Goal: Obtain resource: Download file/media

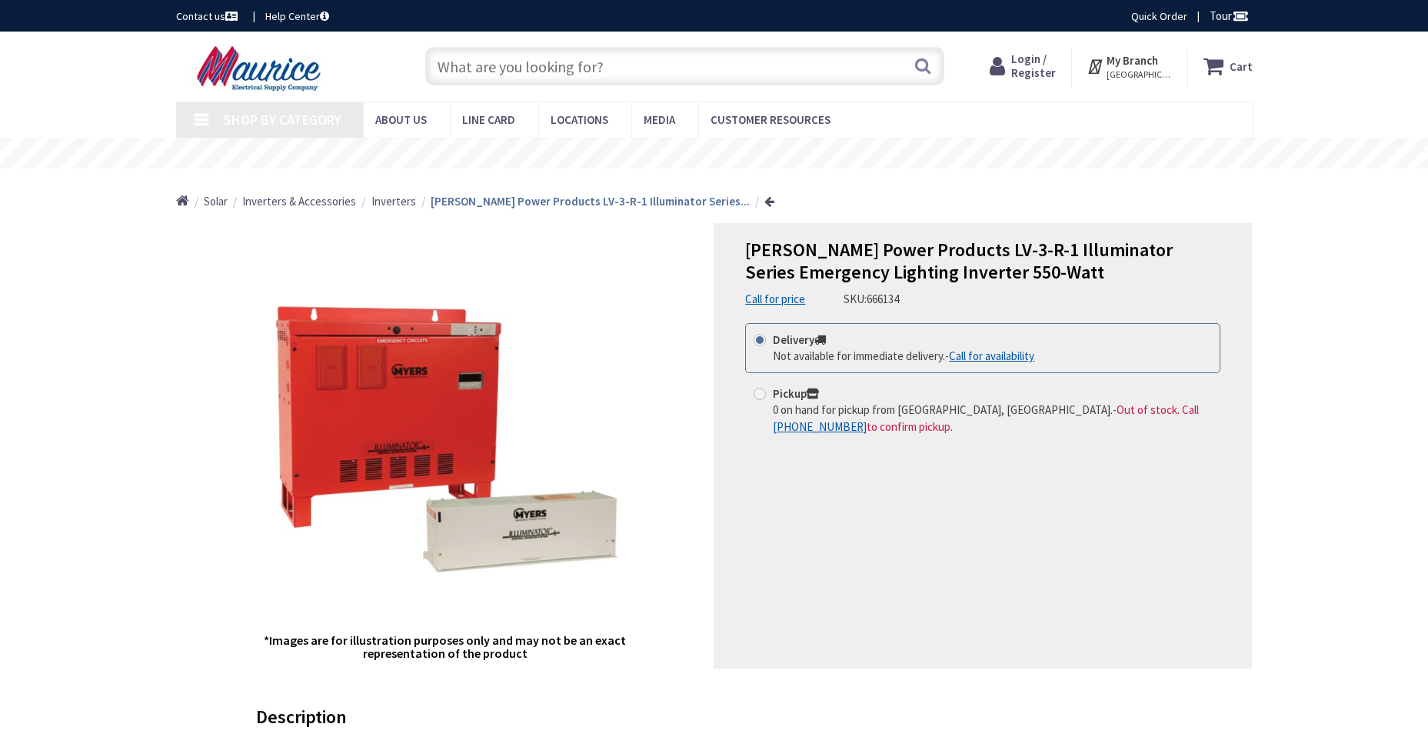
type input "[GEOGRAPHIC_DATA], [STREET_ADDRESS]"
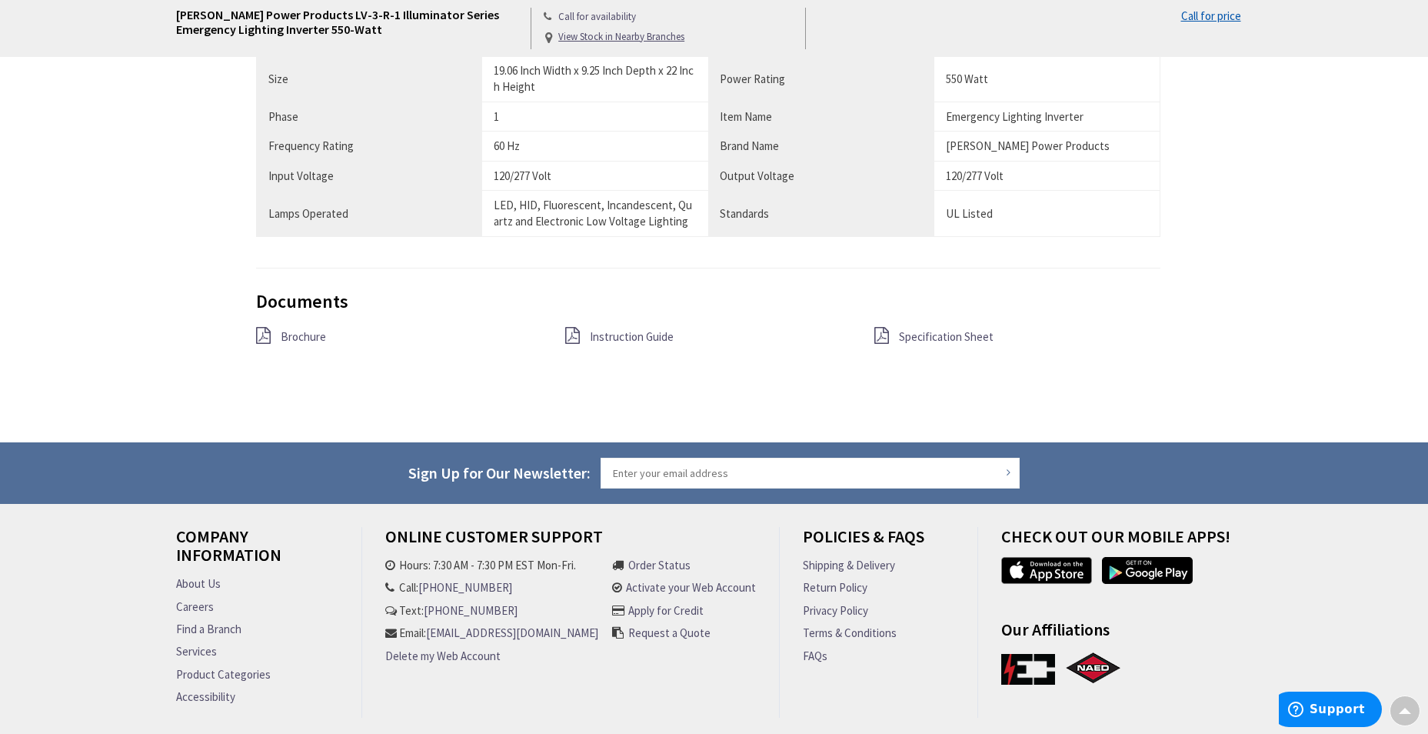
scroll to position [1077, 0]
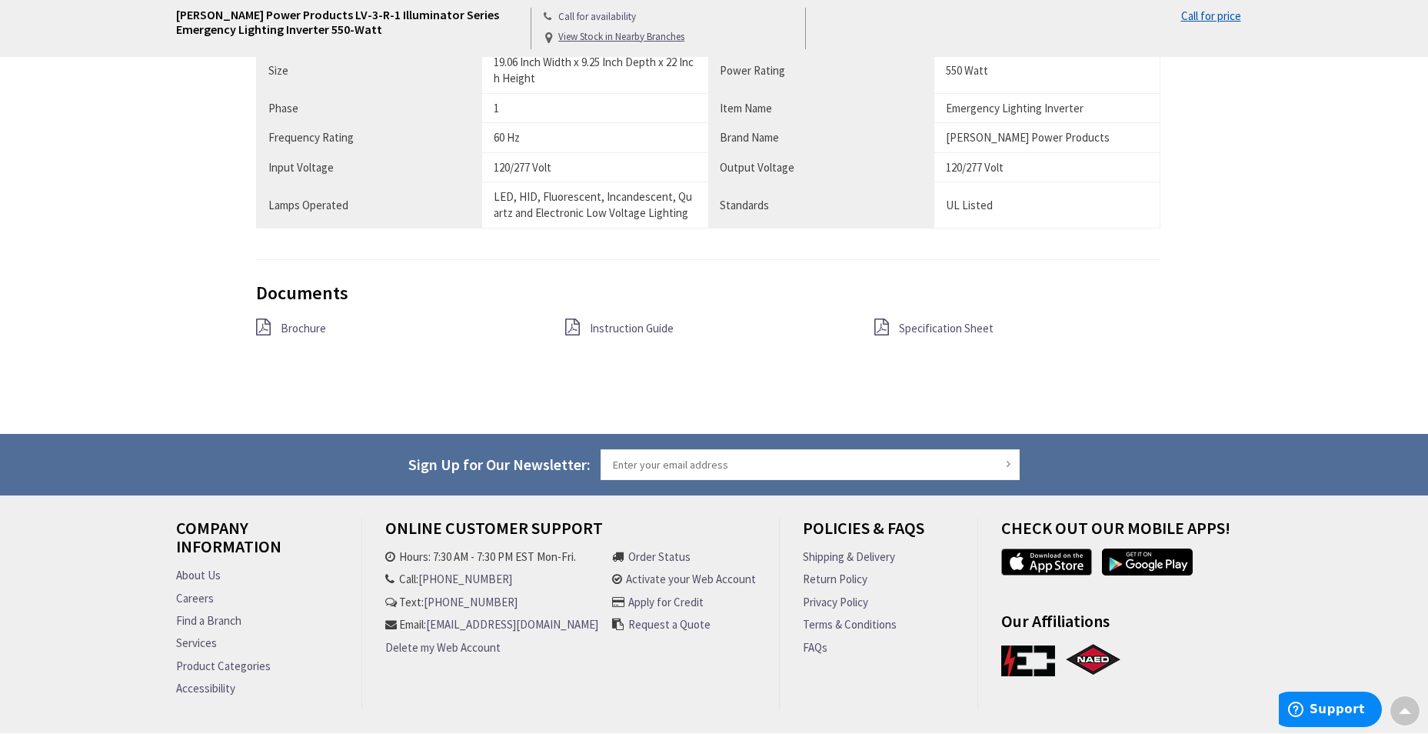
click at [939, 327] on span "Specification Sheet" at bounding box center [946, 328] width 95 height 15
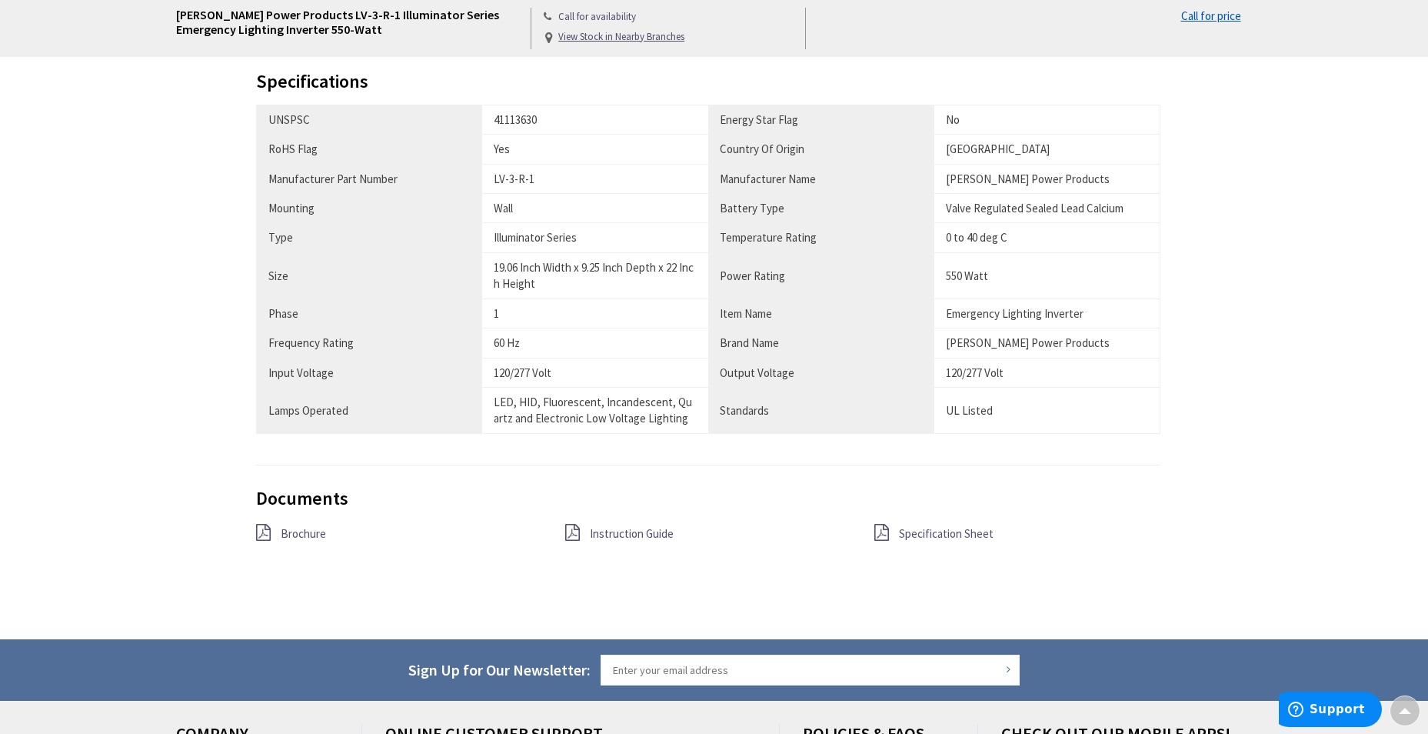
scroll to position [898, 0]
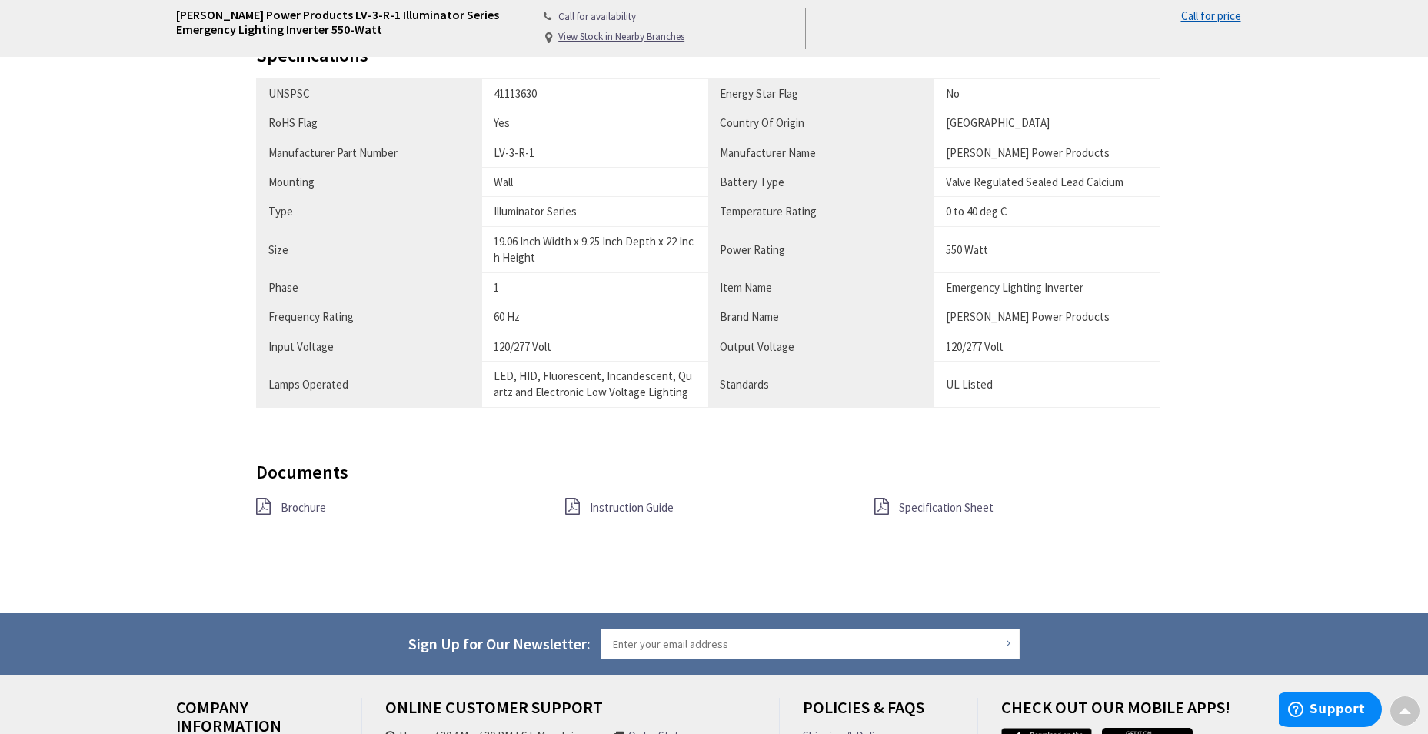
click at [934, 508] on span "Specification Sheet" at bounding box center [946, 507] width 95 height 15
